Goal: Task Accomplishment & Management: Manage account settings

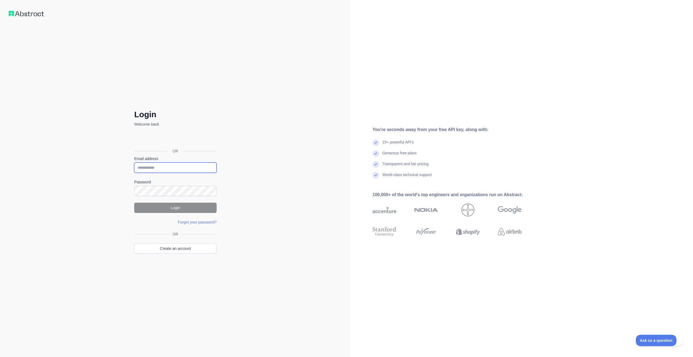
click at [176, 168] on input "Email address" at bounding box center [175, 168] width 82 height 10
click at [54, 146] on div "Login Welcome back OR Email address Password Login Forgot your password? Please…" at bounding box center [175, 178] width 351 height 357
click at [175, 169] on input "Email address" at bounding box center [175, 168] width 82 height 10
paste input "**********"
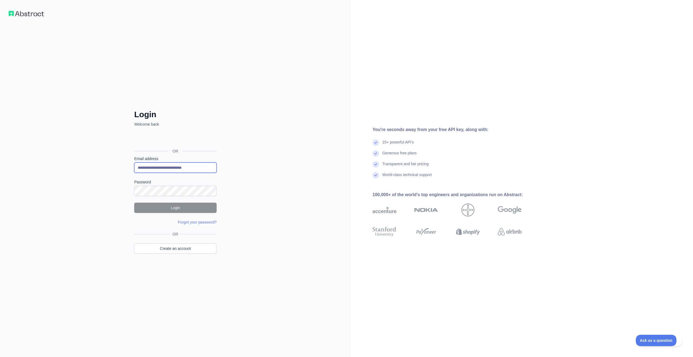
type input "**********"
click at [172, 210] on button "Login" at bounding box center [175, 208] width 82 height 10
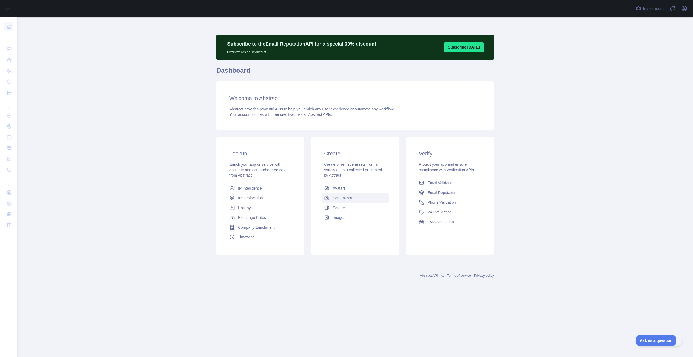
click at [342, 200] on span "Screenshot" at bounding box center [342, 197] width 19 height 5
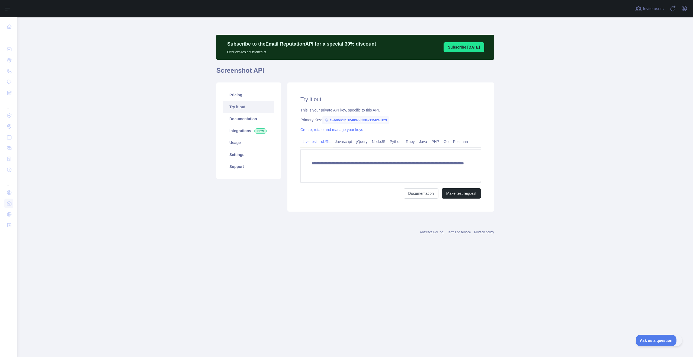
click at [328, 142] on link "cURL" at bounding box center [326, 141] width 14 height 9
click at [482, 189] on div "Try it out This is your private API key, specific to this API. Primary Key: a9a…" at bounding box center [391, 144] width 207 height 124
click at [471, 188] on button "Copy code" at bounding box center [467, 188] width 27 height 10
click at [308, 144] on link "Live test" at bounding box center [310, 141] width 18 height 9
click at [385, 177] on textarea "**********" at bounding box center [391, 165] width 181 height 33
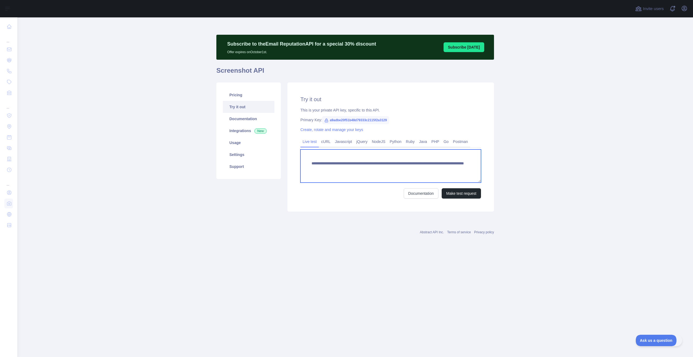
click at [385, 177] on textarea "**********" at bounding box center [391, 165] width 181 height 33
click at [385, 178] on textarea "**********" at bounding box center [391, 165] width 181 height 33
click at [359, 222] on div "Abstract API Inc. Terms of service Privacy policy" at bounding box center [356, 229] width 278 height 20
click at [233, 148] on link "Usage" at bounding box center [249, 143] width 52 height 12
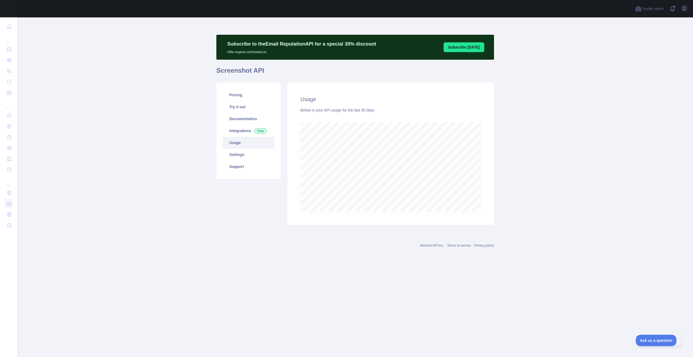
scroll to position [340, 676]
click at [240, 114] on link "Documentation" at bounding box center [249, 119] width 52 height 12
click at [231, 97] on link "Pricing" at bounding box center [249, 95] width 52 height 12
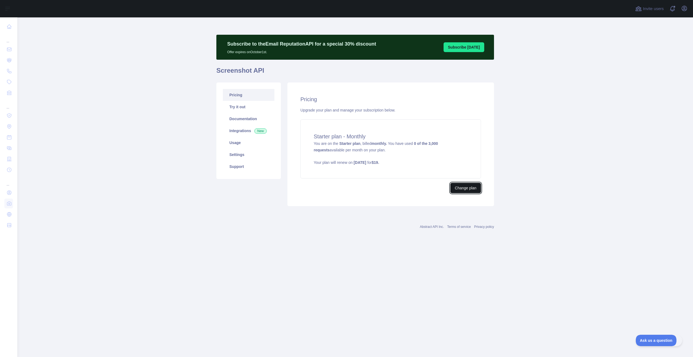
click at [474, 188] on button "Change plan" at bounding box center [466, 188] width 31 height 10
click at [253, 154] on link "Settings" at bounding box center [249, 155] width 52 height 12
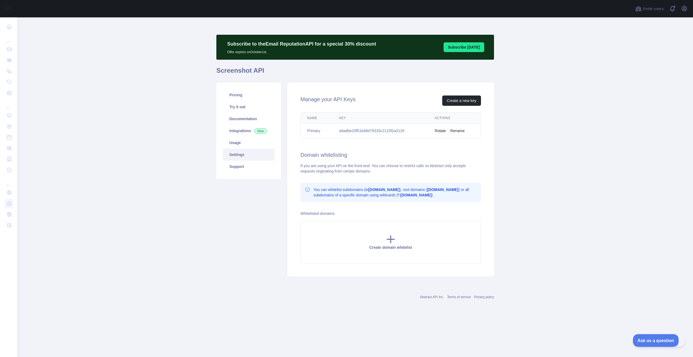
click at [671, 337] on button "Ask us a question" at bounding box center [653, 339] width 41 height 11
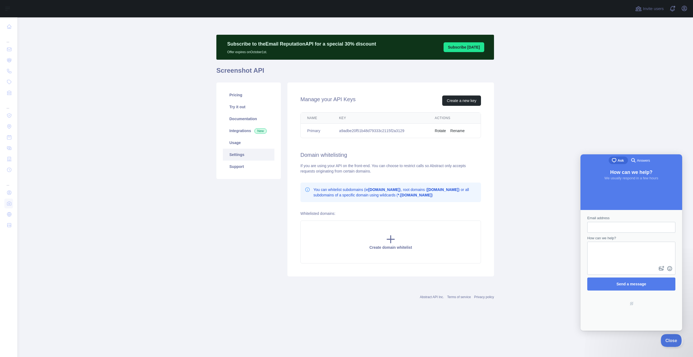
click at [672, 339] on span "Close" at bounding box center [670, 340] width 18 height 4
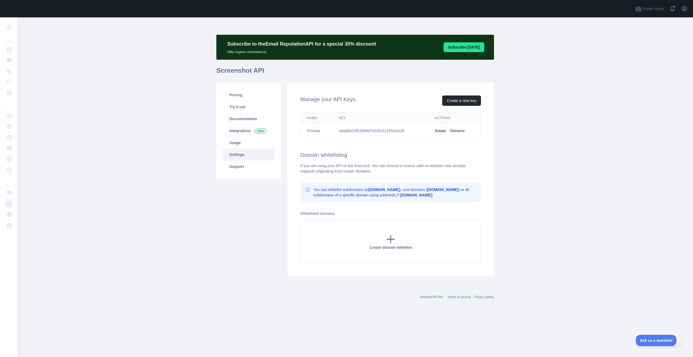
drag, startPoint x: 562, startPoint y: 212, endPoint x: 560, endPoint y: 219, distance: 7.0
click at [560, 216] on main "Subscribe to the Email Reputation API for a special 30 % discount Offer expires…" at bounding box center [355, 187] width 676 height 340
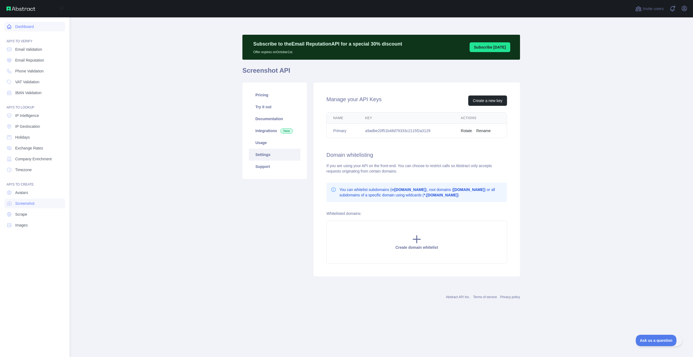
click at [30, 28] on link "Dashboard" at bounding box center [34, 27] width 61 height 10
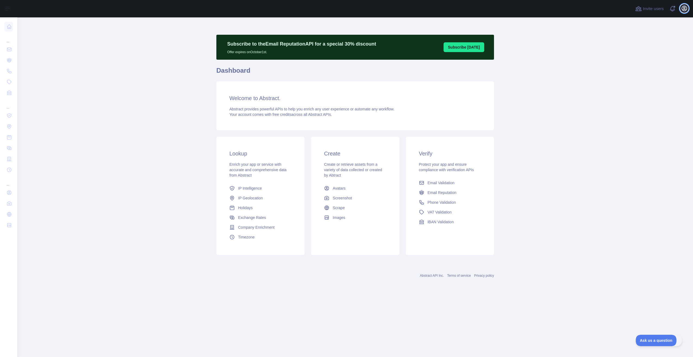
click at [688, 8] on icon "button" at bounding box center [685, 8] width 7 height 7
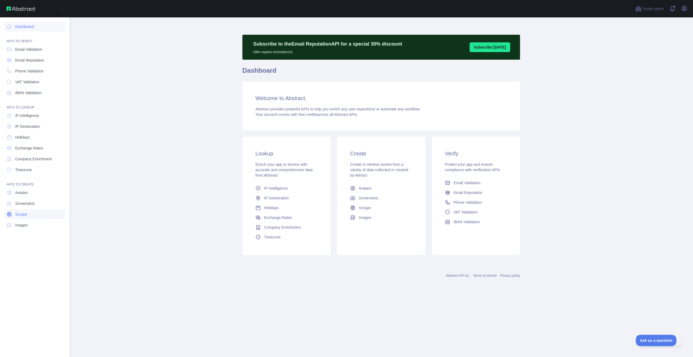
click at [27, 218] on link "Scrape" at bounding box center [34, 214] width 61 height 10
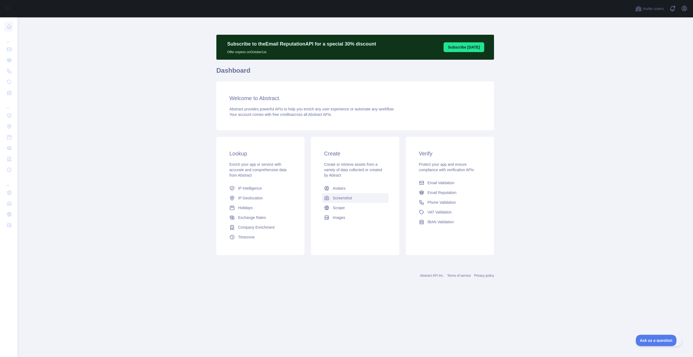
click at [342, 200] on span "Screenshot" at bounding box center [342, 197] width 19 height 5
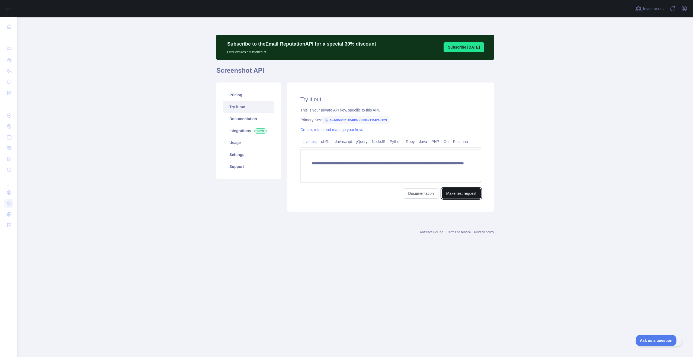
click at [466, 191] on button "Make test request" at bounding box center [461, 193] width 39 height 10
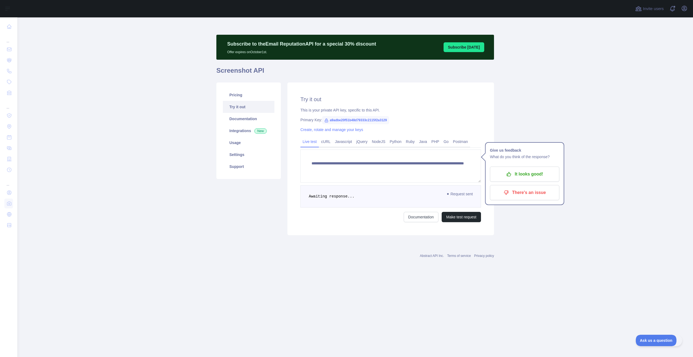
click at [528, 113] on main "**********" at bounding box center [355, 187] width 676 height 340
click at [529, 197] on p "There's an issue" at bounding box center [524, 192] width 61 height 9
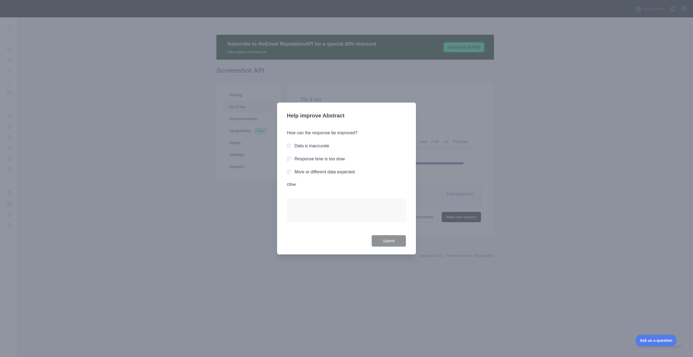
click at [304, 146] on label "Data is inaccurate" at bounding box center [312, 146] width 35 height 5
click at [305, 206] on textarea "Other" at bounding box center [346, 210] width 119 height 24
click at [179, 208] on div at bounding box center [346, 178] width 693 height 357
click at [316, 207] on textarea "Other" at bounding box center [346, 210] width 119 height 24
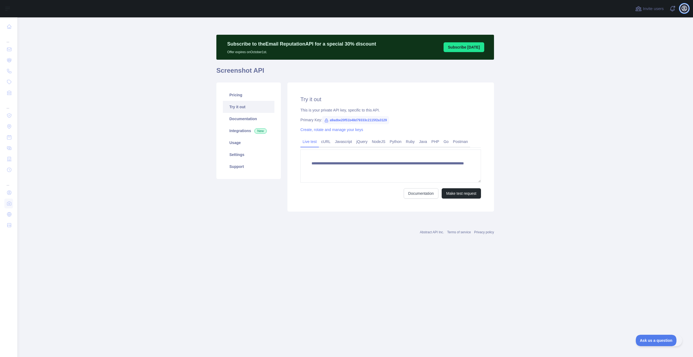
click at [685, 8] on icon "button" at bounding box center [684, 8] width 5 height 5
click at [647, 57] on button "Billing" at bounding box center [658, 59] width 61 height 10
